Goal: Task Accomplishment & Management: Use online tool/utility

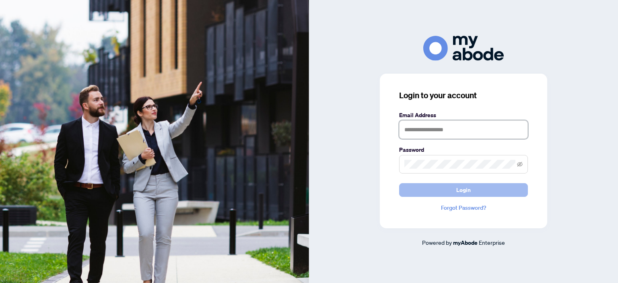
type input "**********"
click at [466, 192] on span "Login" at bounding box center [463, 189] width 14 height 13
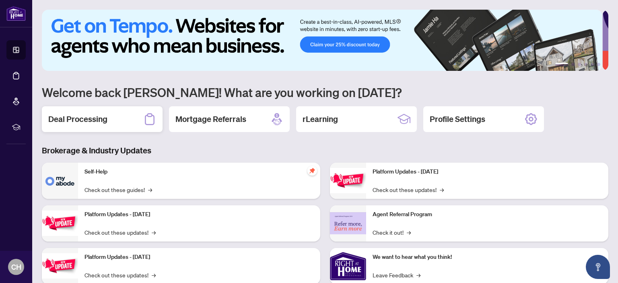
click at [128, 123] on div "Deal Processing" at bounding box center [102, 119] width 121 height 26
